Goal: Obtain resource: Download file/media

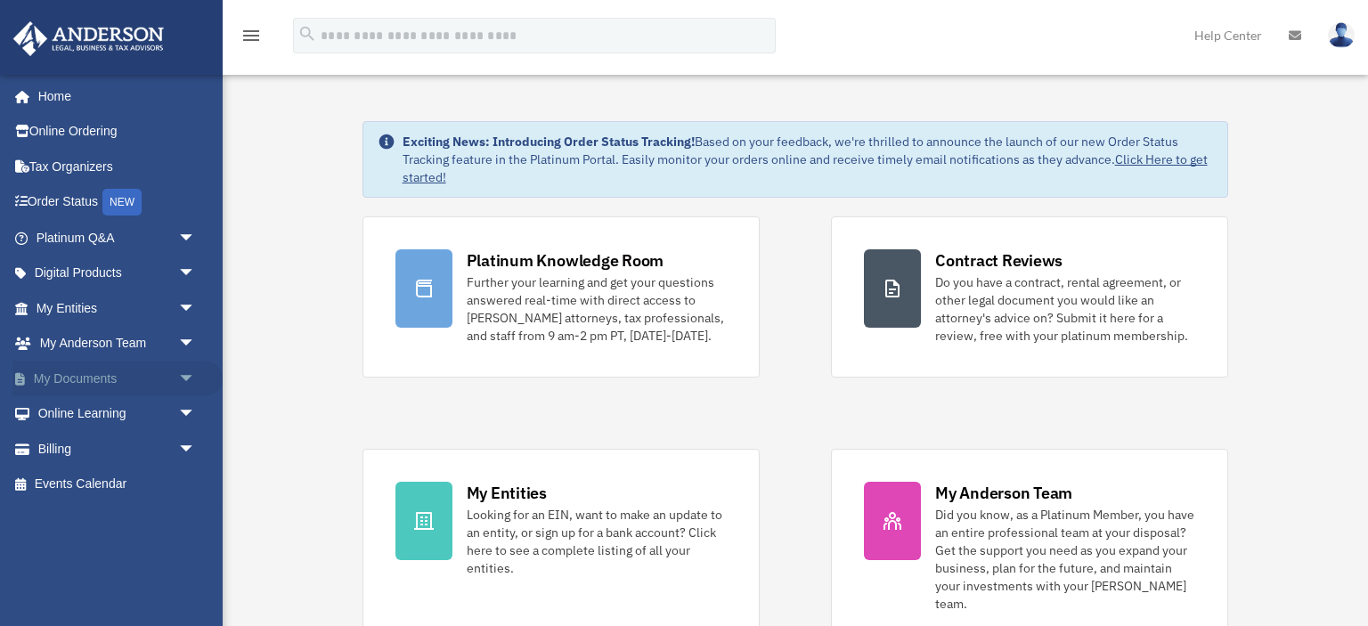
click at [102, 379] on link "My Documents arrow_drop_down" at bounding box center [117, 379] width 210 height 36
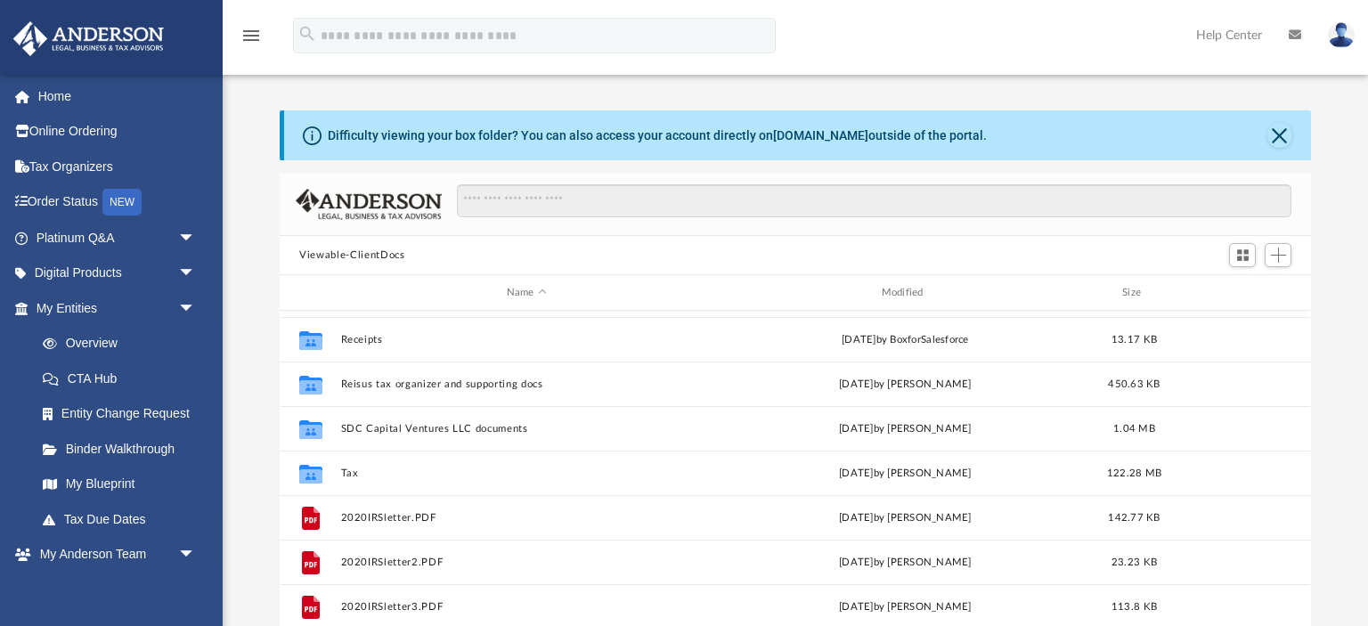
scroll to position [178, 0]
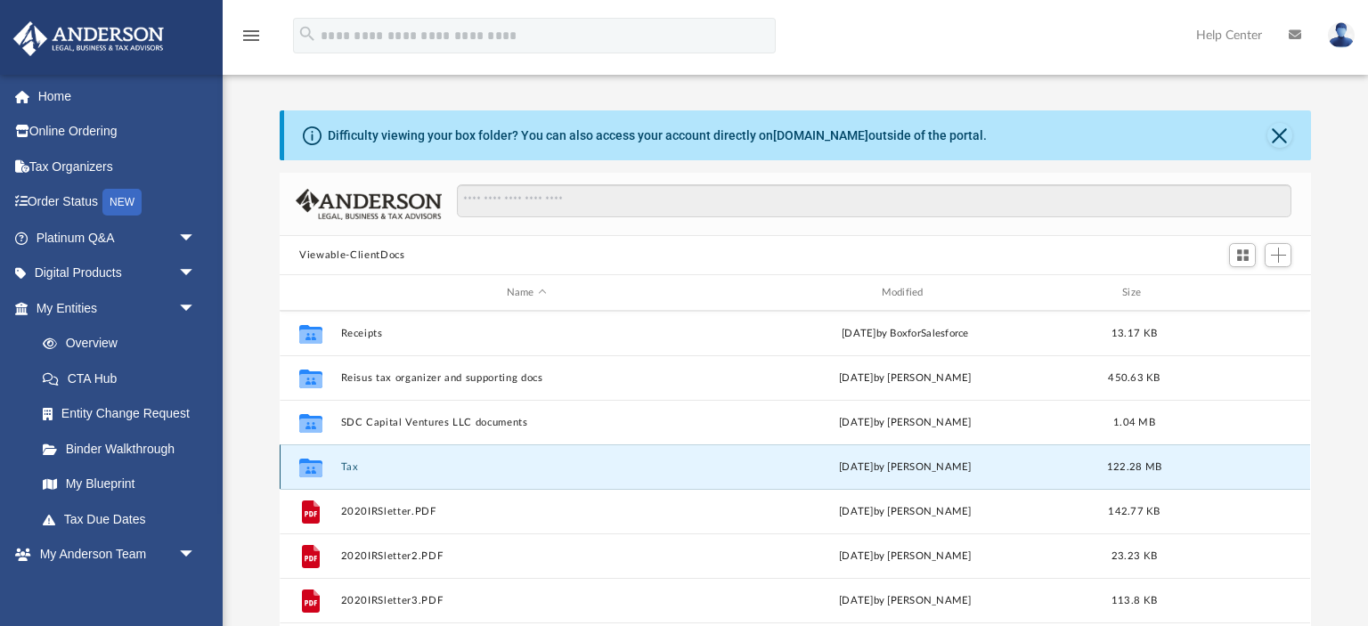
click at [351, 469] on button "Tax" at bounding box center [526, 467] width 371 height 12
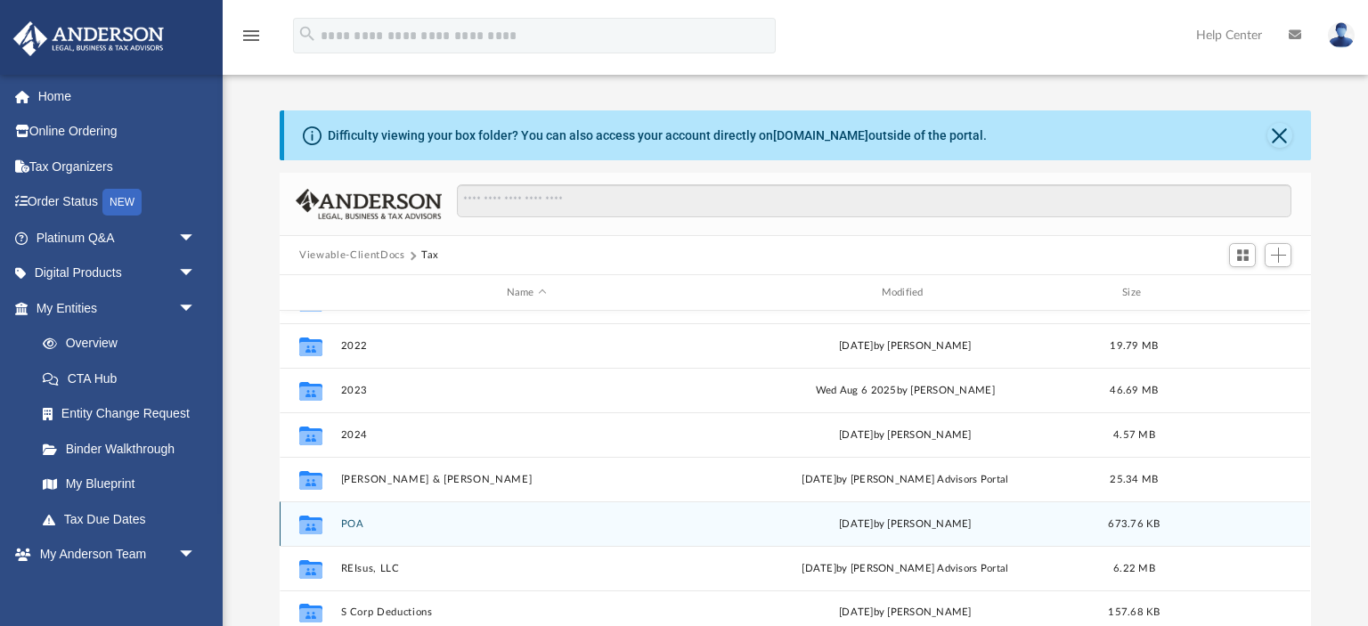
scroll to position [0, 0]
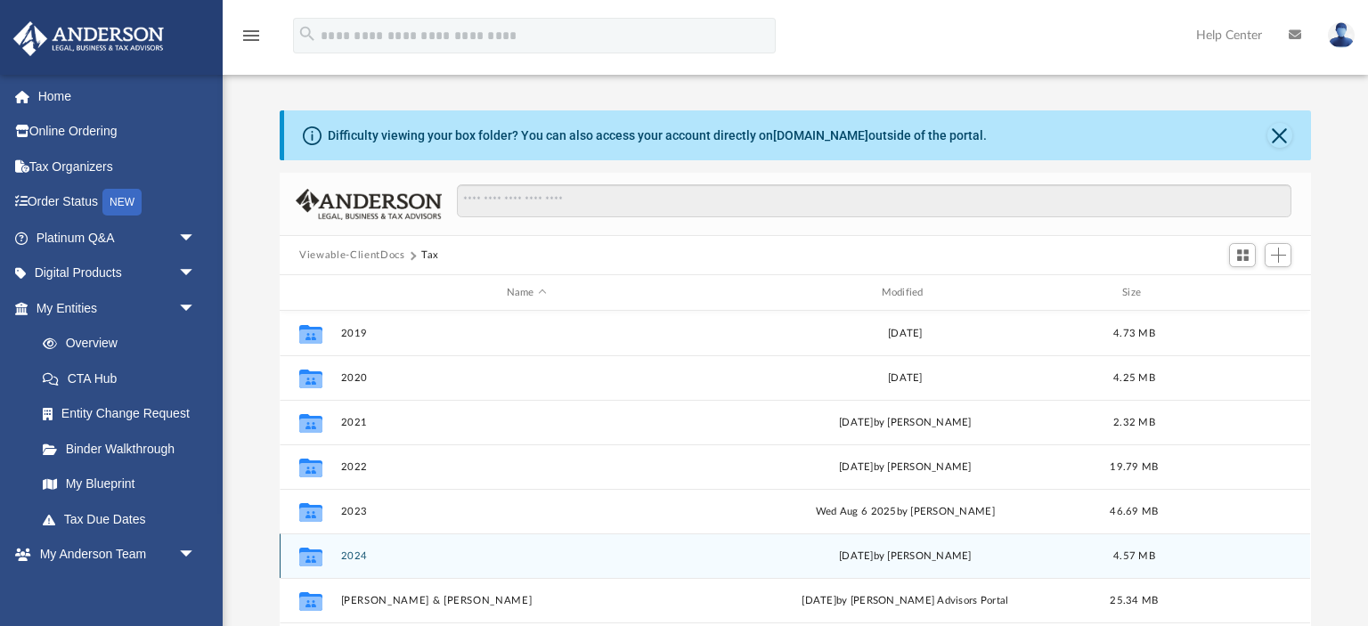
click at [358, 554] on button "2024" at bounding box center [526, 557] width 371 height 12
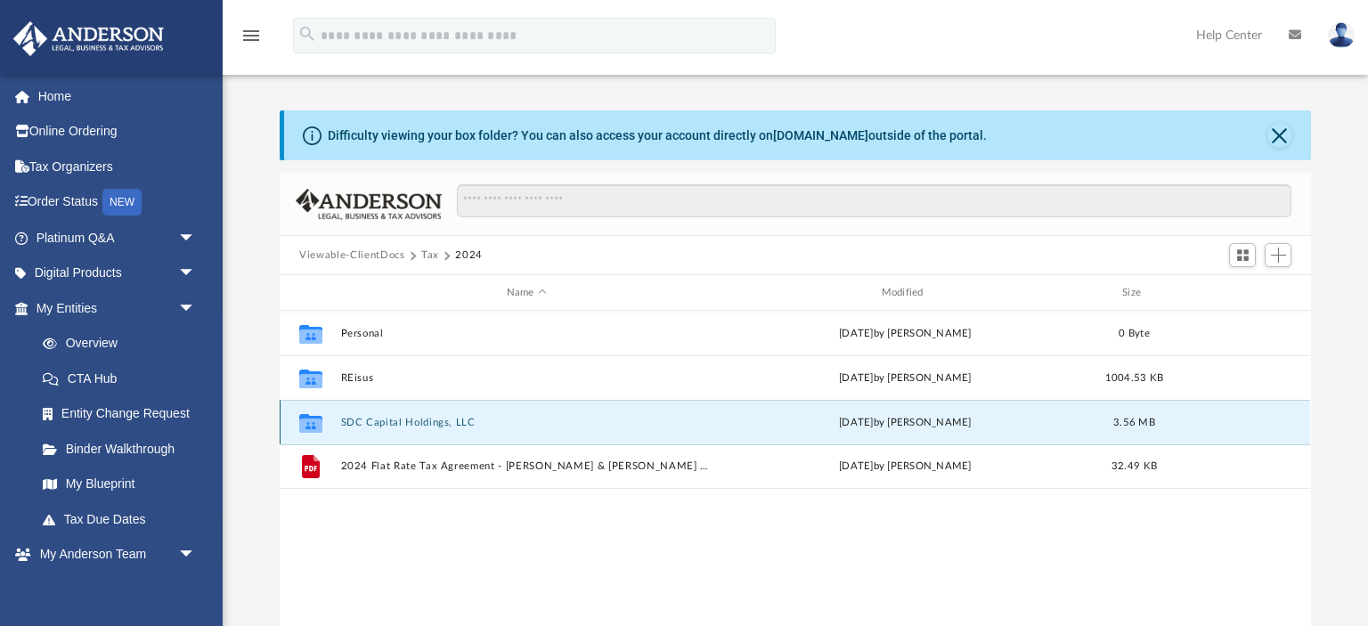
click at [358, 422] on button "SDC Capital Holdings, LLC" at bounding box center [526, 423] width 371 height 12
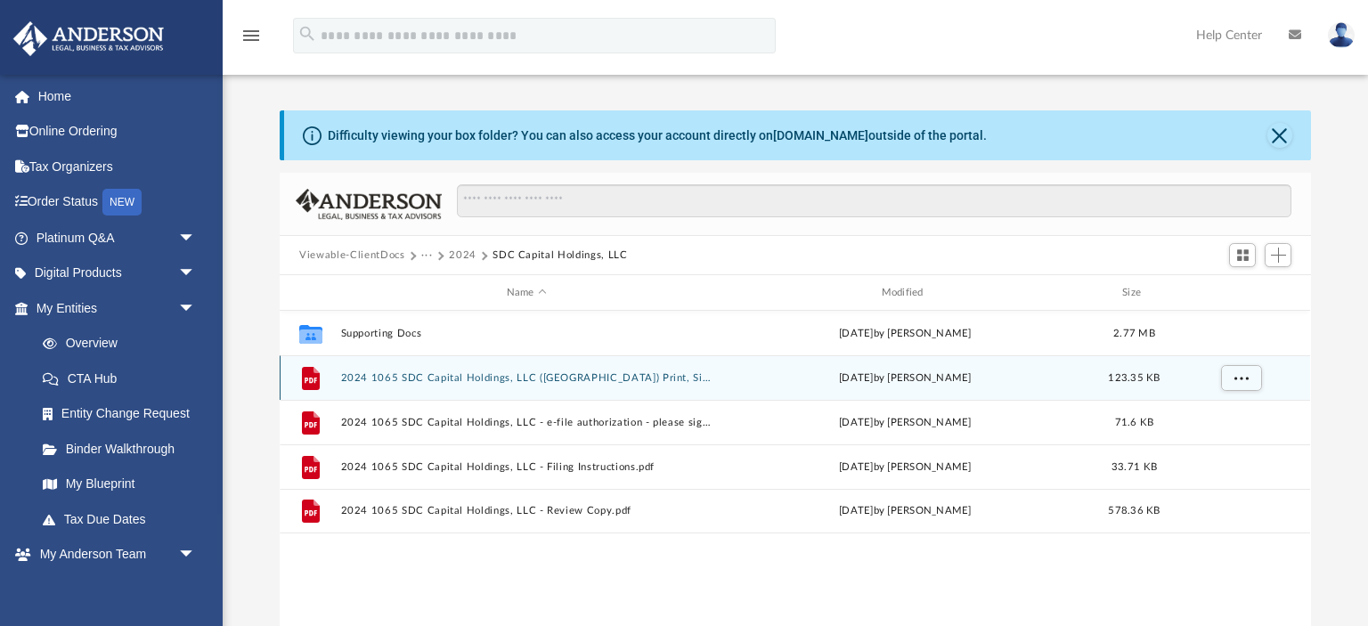
click at [420, 379] on button "2024 1065 SDC Capital Holdings, LLC ([GEOGRAPHIC_DATA]) Print, Sign, Mail.pdf" at bounding box center [526, 378] width 371 height 12
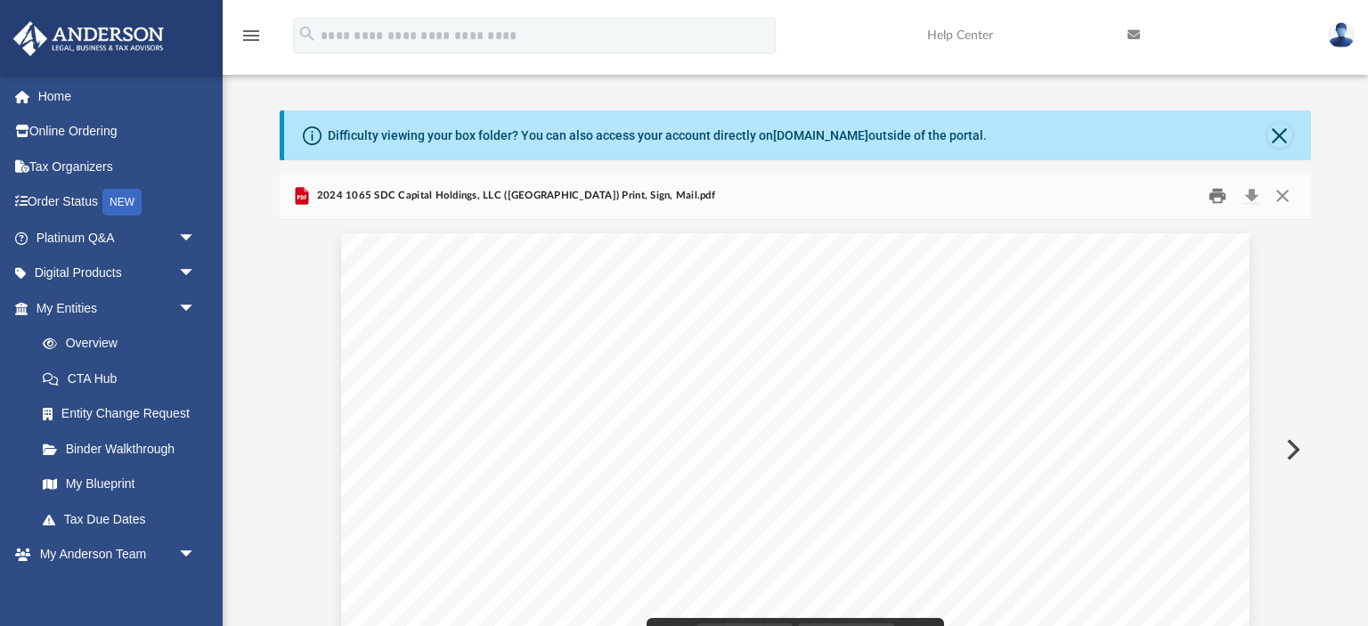
click at [1215, 198] on button "Print" at bounding box center [1218, 197] width 36 height 28
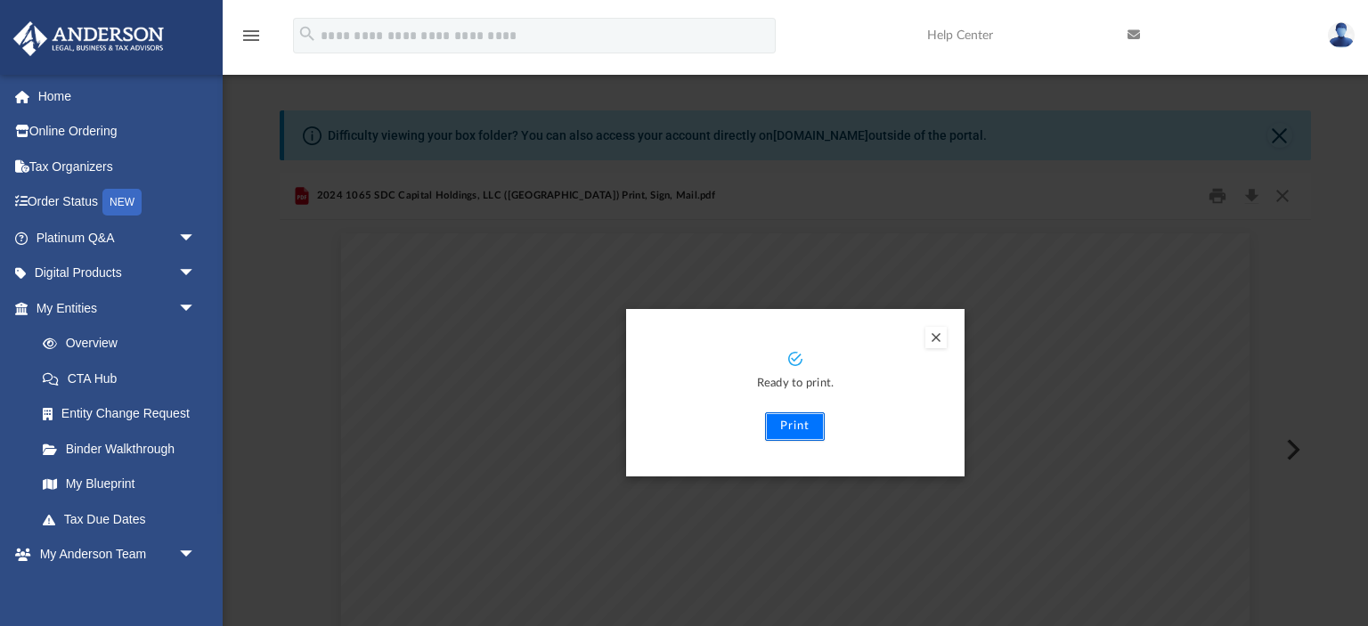
click at [794, 427] on button "Print" at bounding box center [795, 426] width 60 height 29
